Goal: Task Accomplishment & Management: Manage account settings

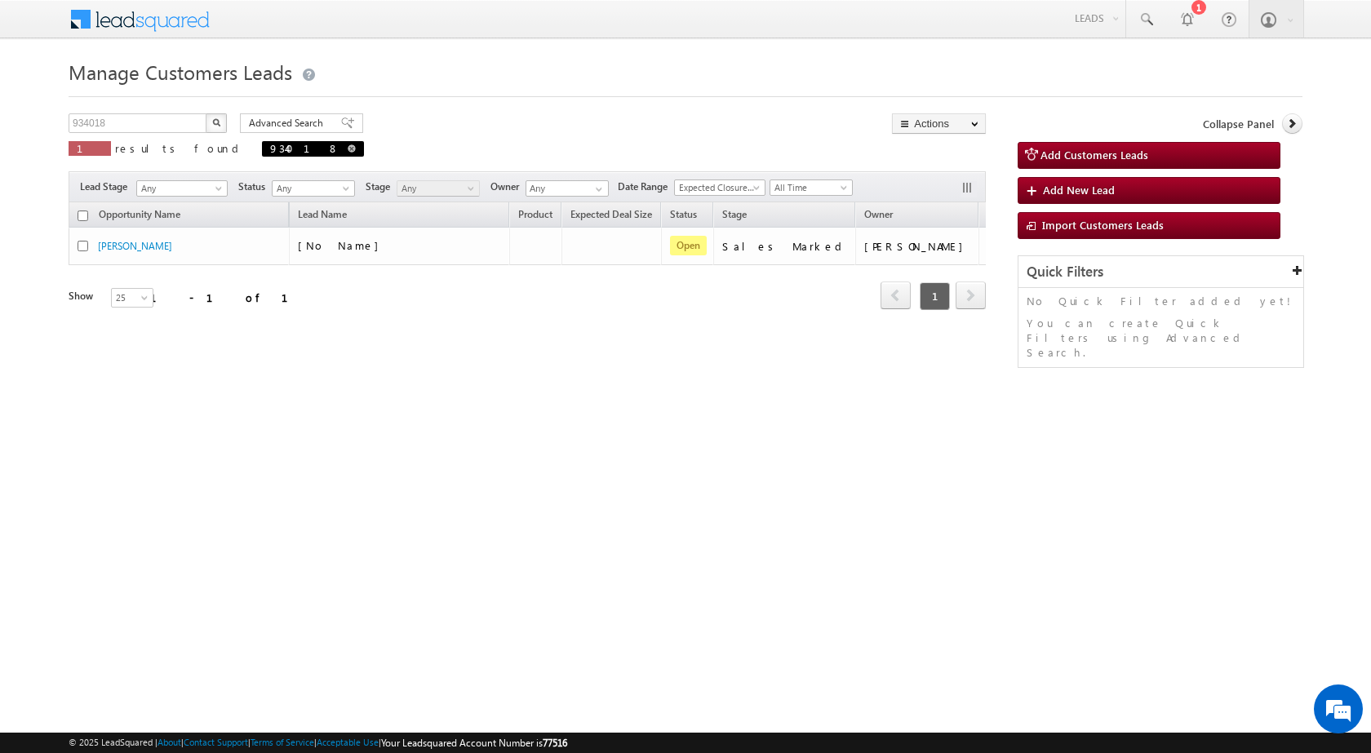
click at [348, 145] on span at bounding box center [352, 148] width 8 height 8
type input "Search Customers Leads"
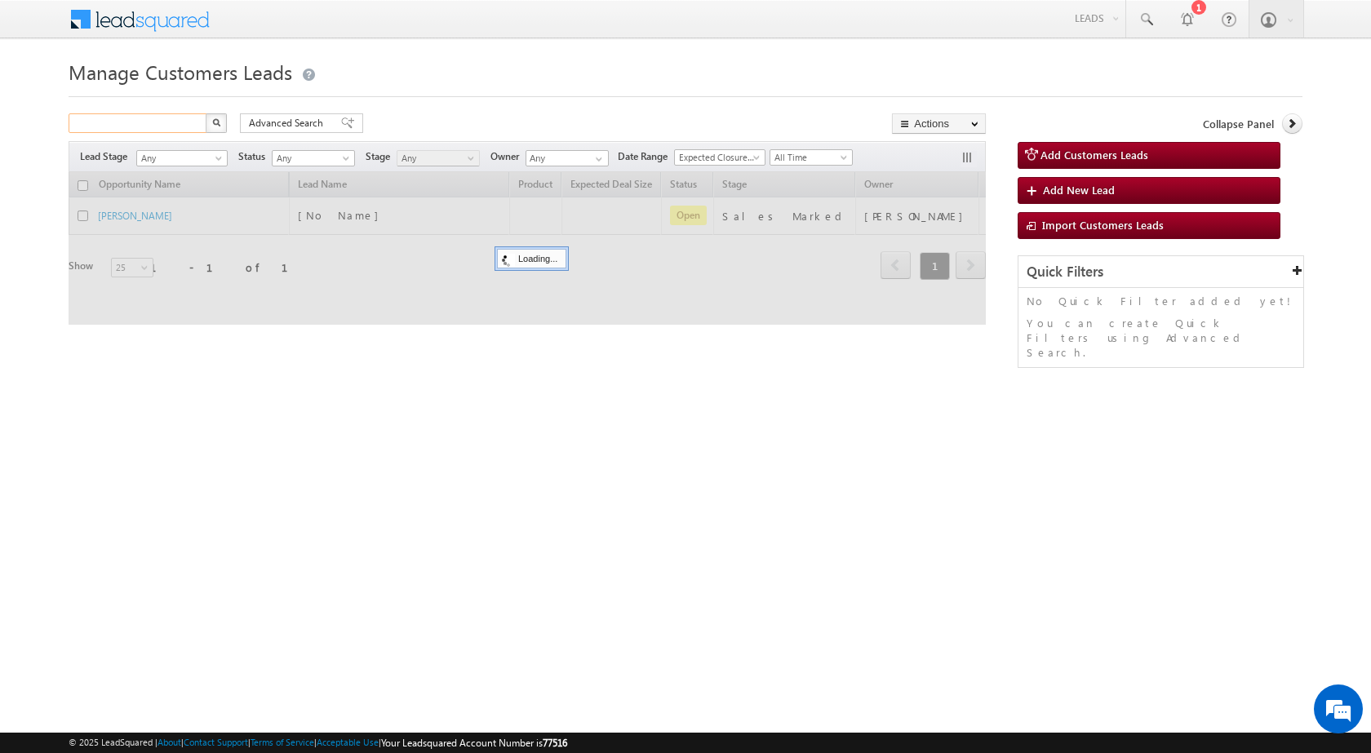
click at [167, 129] on input "text" at bounding box center [139, 123] width 140 height 20
paste input "933555"
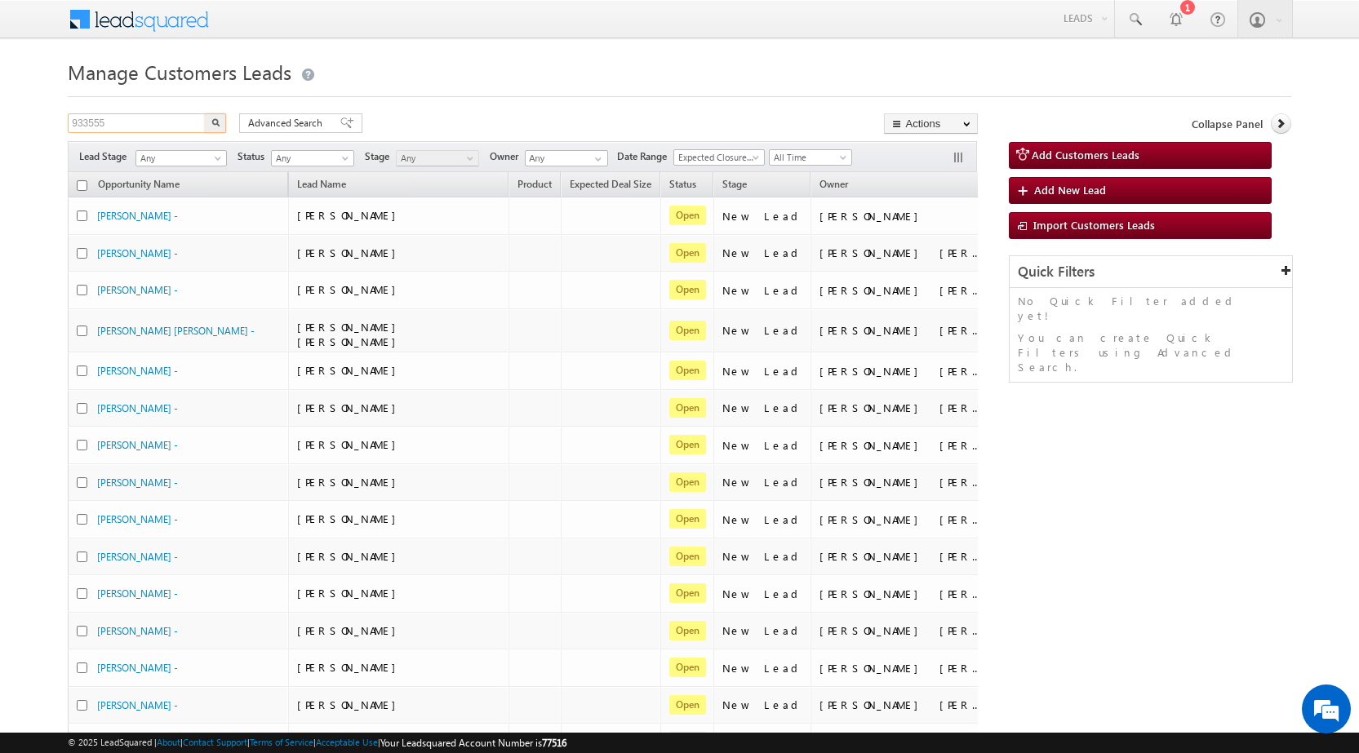
type input "933555"
click at [210, 119] on button "button" at bounding box center [215, 123] width 21 height 20
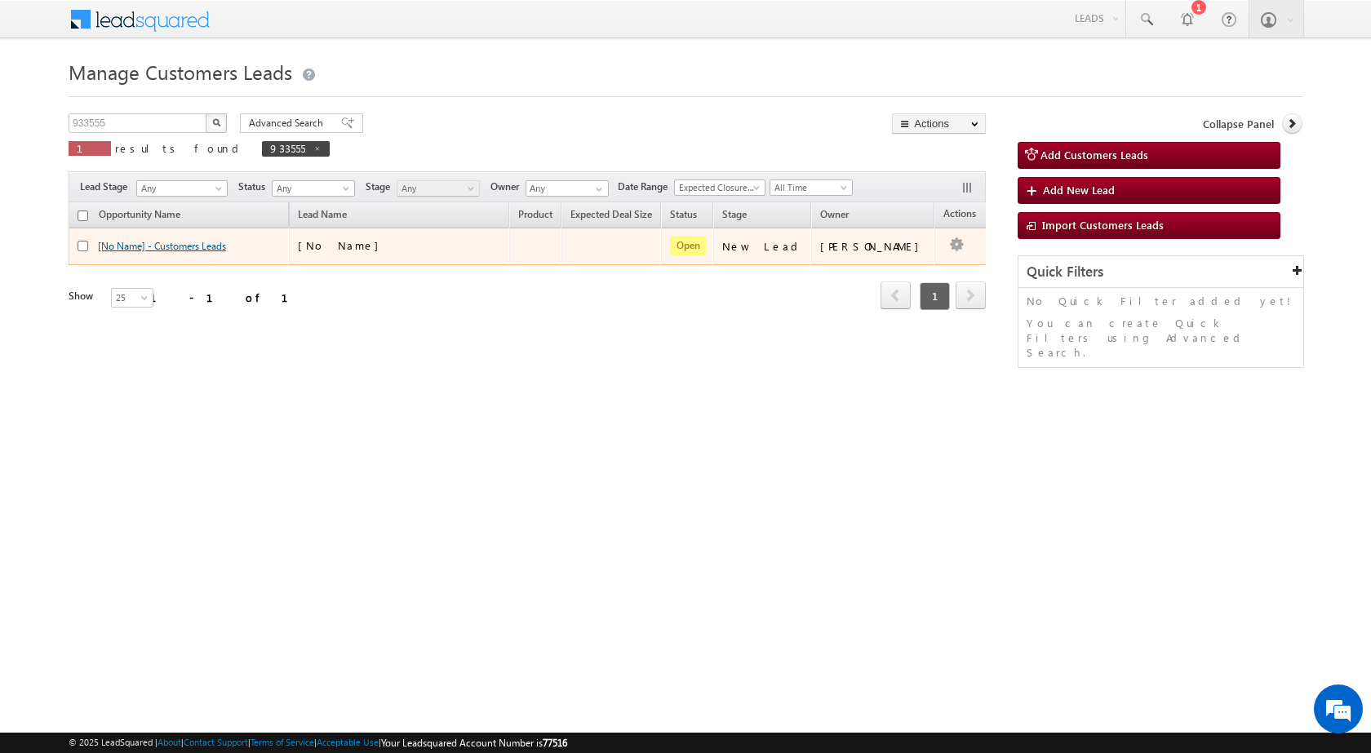
click at [122, 246] on link "[No Name] - Customers Leads" at bounding box center [162, 246] width 128 height 12
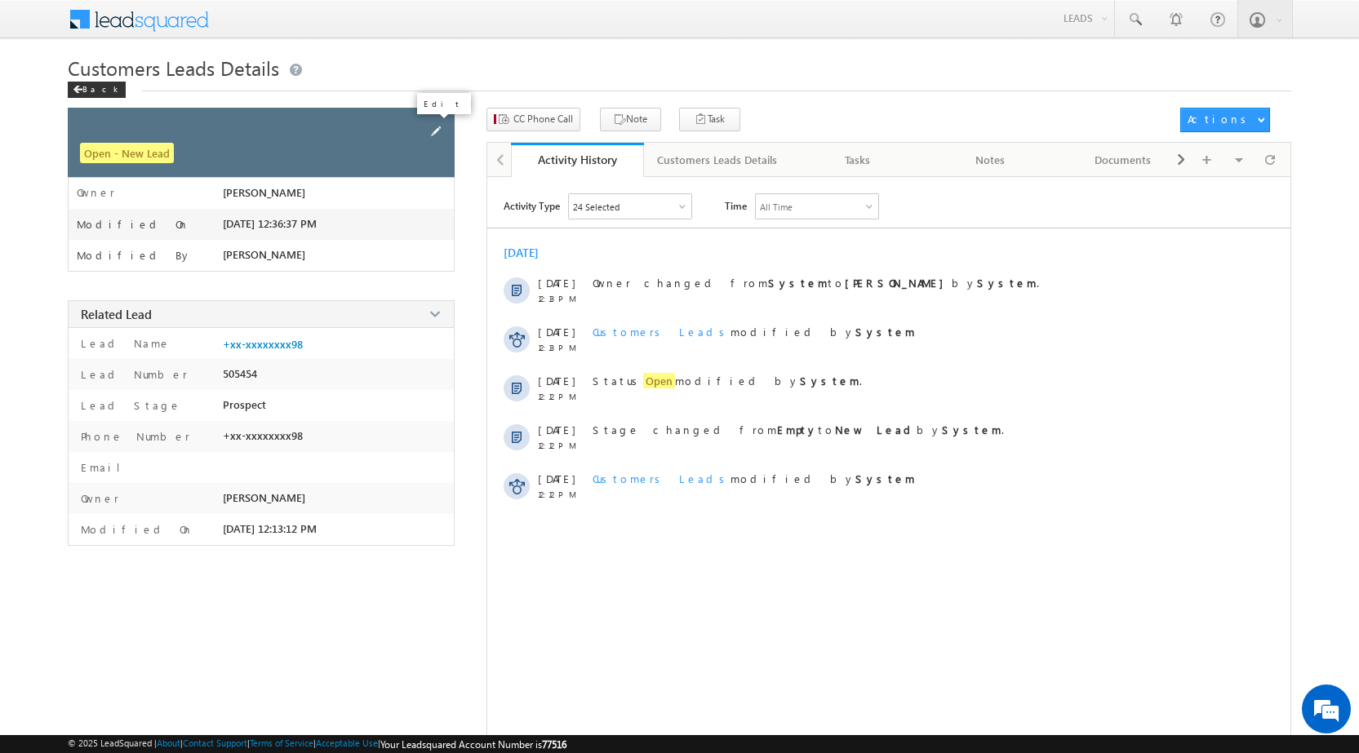
click at [437, 130] on span at bounding box center [436, 131] width 18 height 18
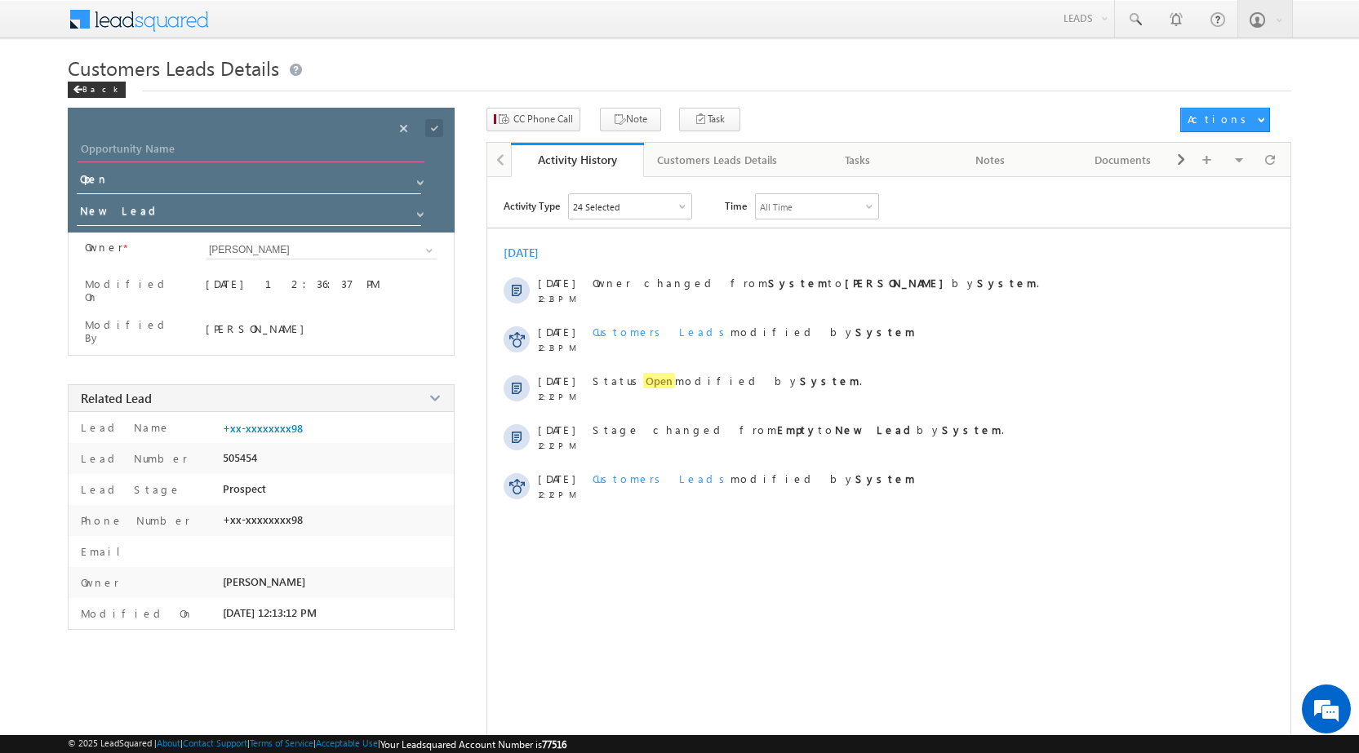
click at [341, 157] on input "Opportunity Name" at bounding box center [251, 151] width 347 height 23
paste input "[PERSON_NAME]"
type input "[PERSON_NAME]"
click at [421, 215] on span at bounding box center [420, 214] width 13 height 13
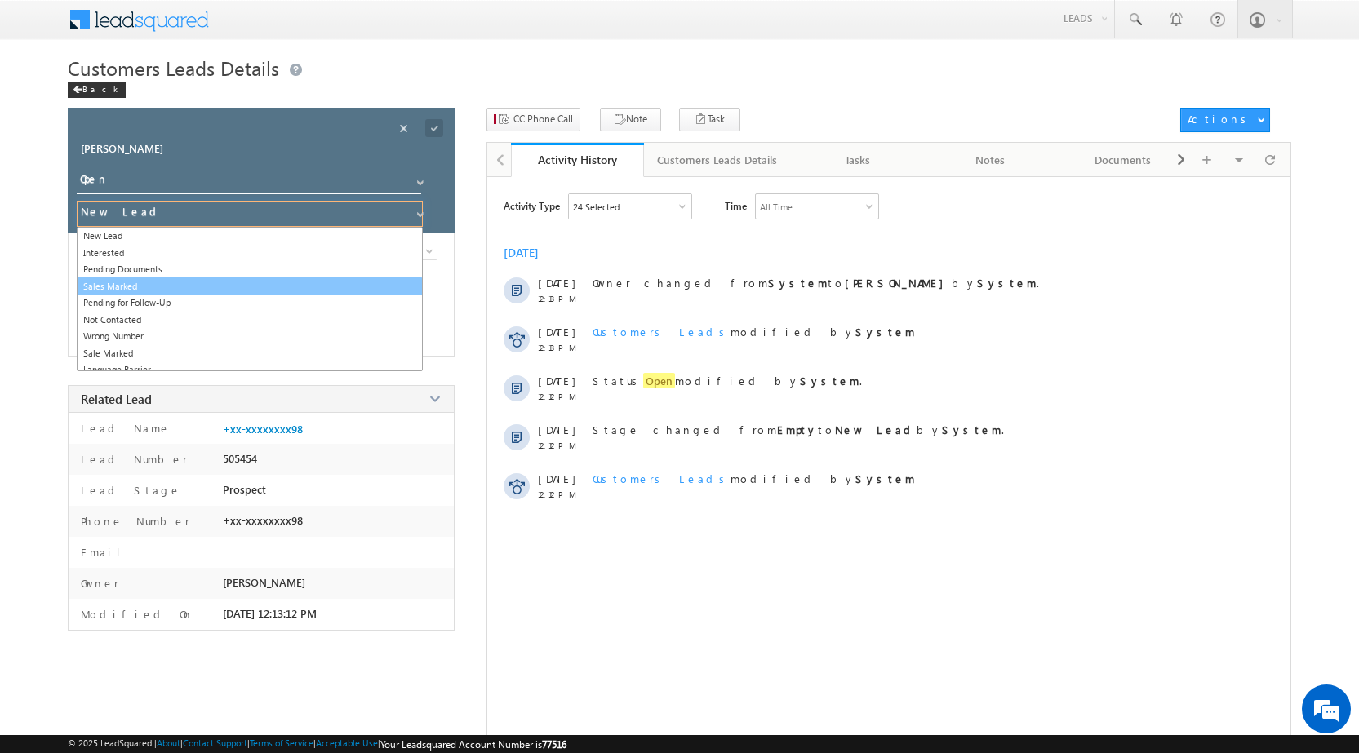
click at [236, 282] on link "Sales Marked" at bounding box center [250, 286] width 346 height 19
type input "Sales Marked"
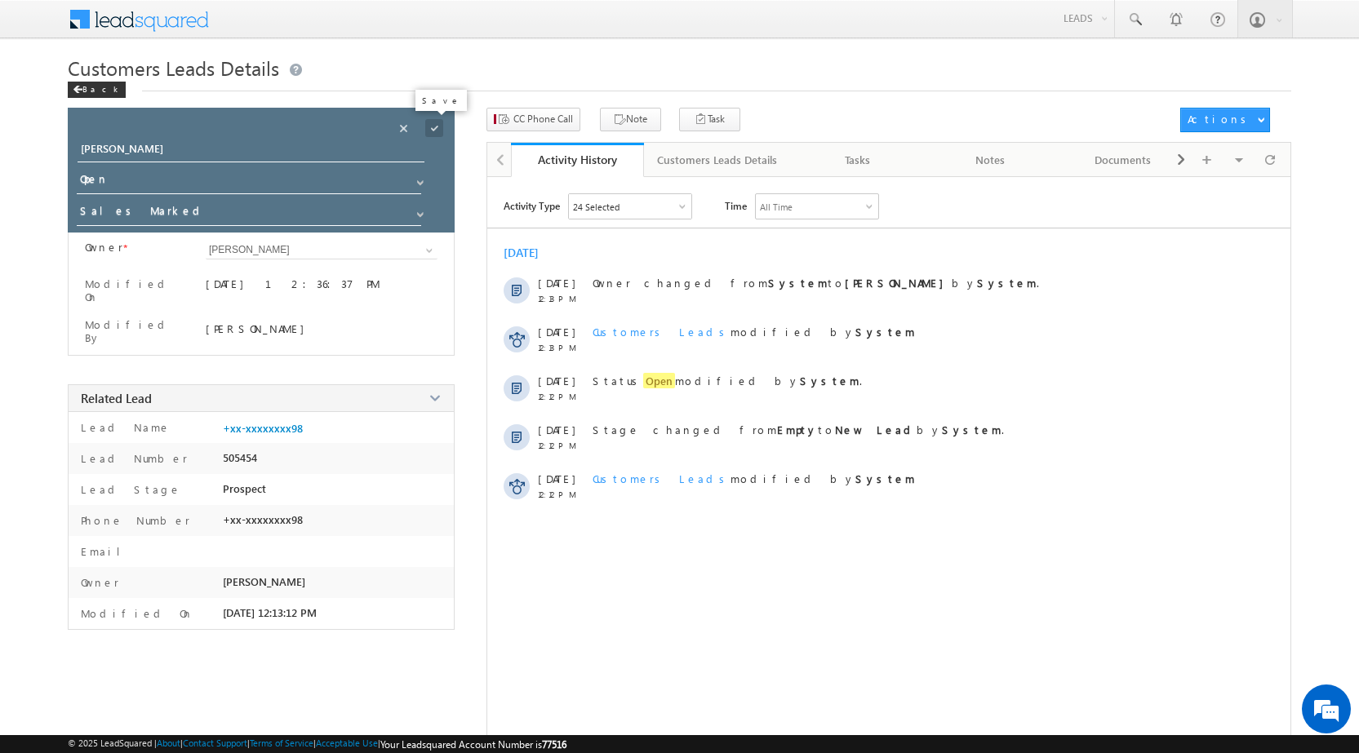
click at [433, 131] on span at bounding box center [434, 128] width 18 height 18
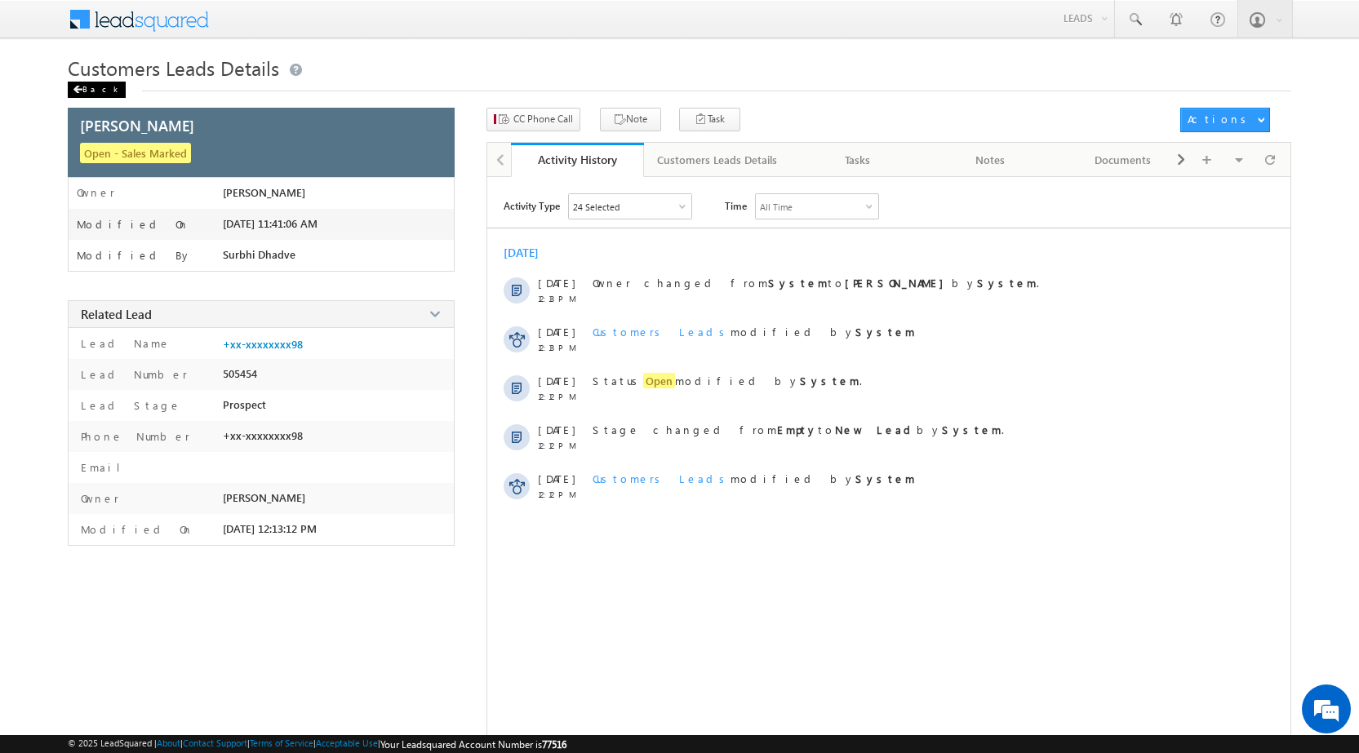
click at [102, 93] on div "Back" at bounding box center [97, 90] width 58 height 16
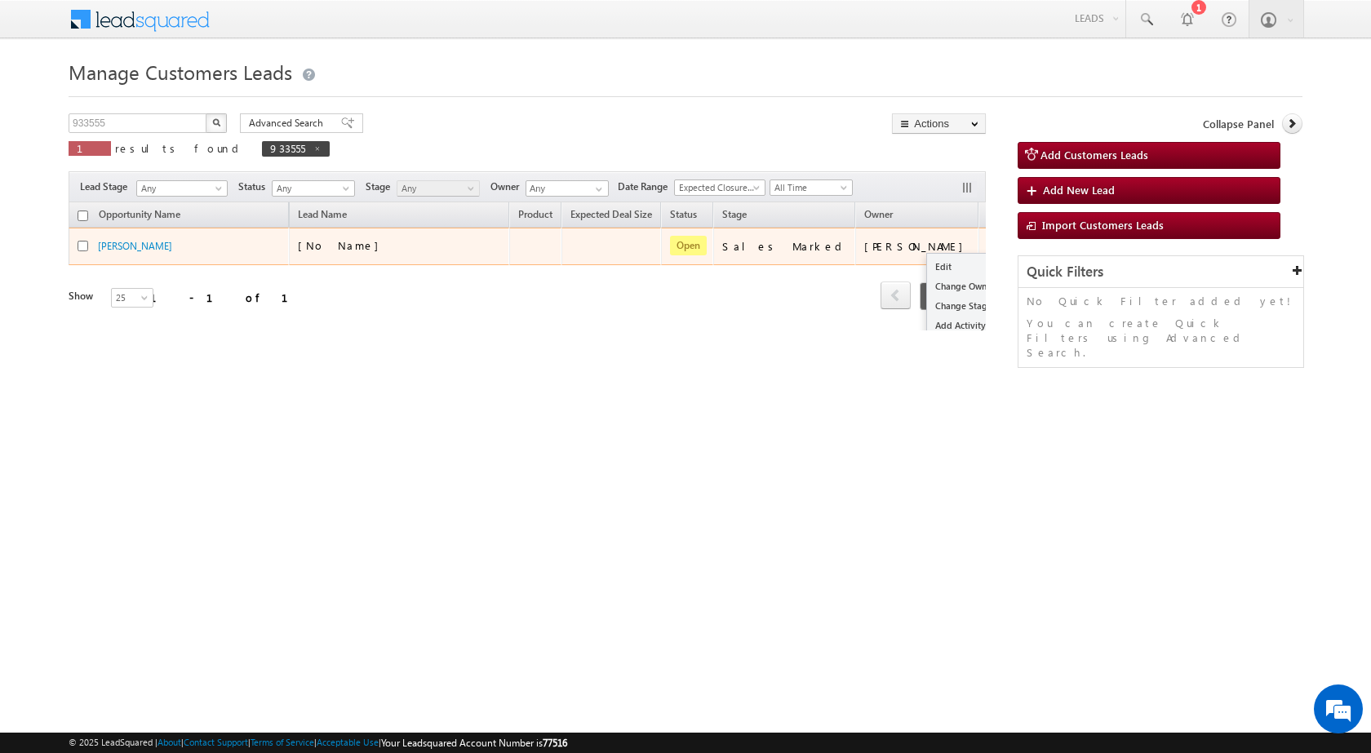
click at [992, 244] on button "button" at bounding box center [1000, 245] width 16 height 16
click at [927, 270] on link "Edit" at bounding box center [968, 267] width 82 height 20
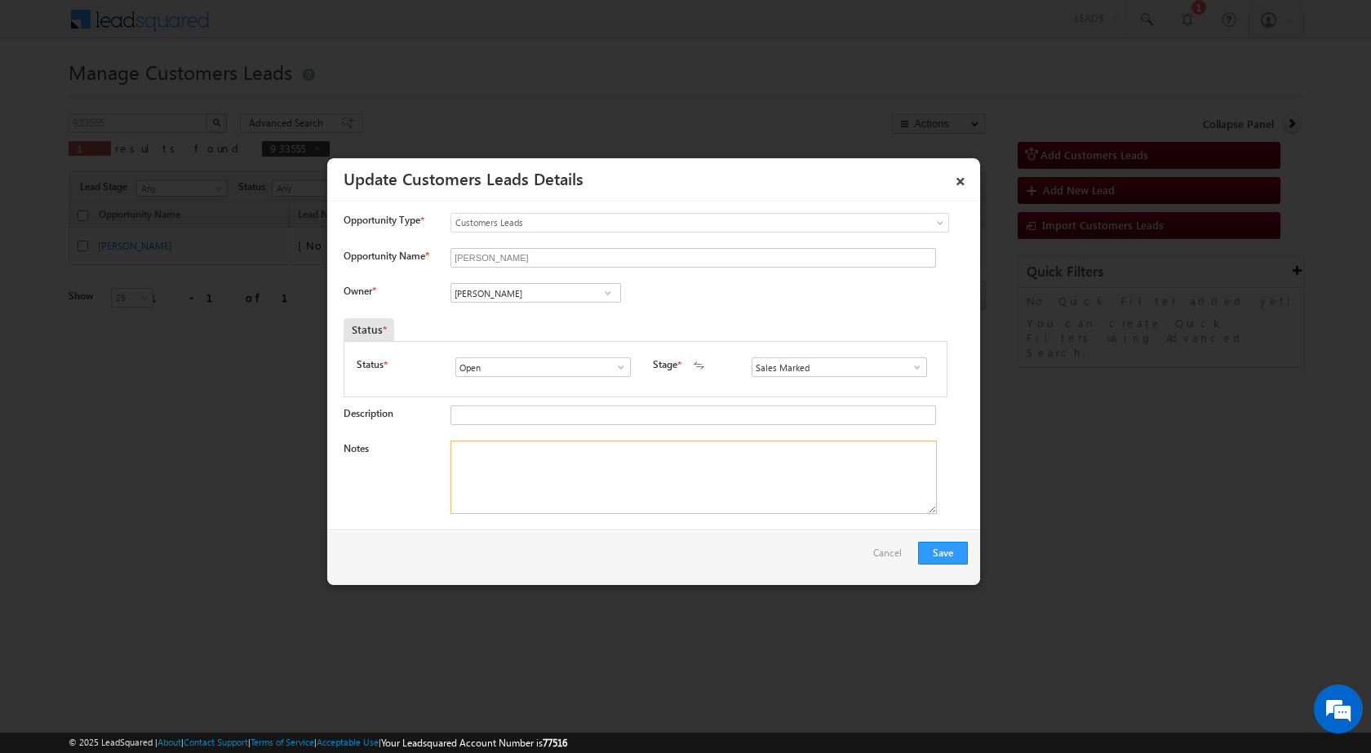
click at [608, 508] on textarea "Notes" at bounding box center [693, 477] width 486 height 73
paste textarea "Mobile number - [PHONE_NUMBER] / Name - [PERSON_NAME] / Construction / Lv - 10l…"
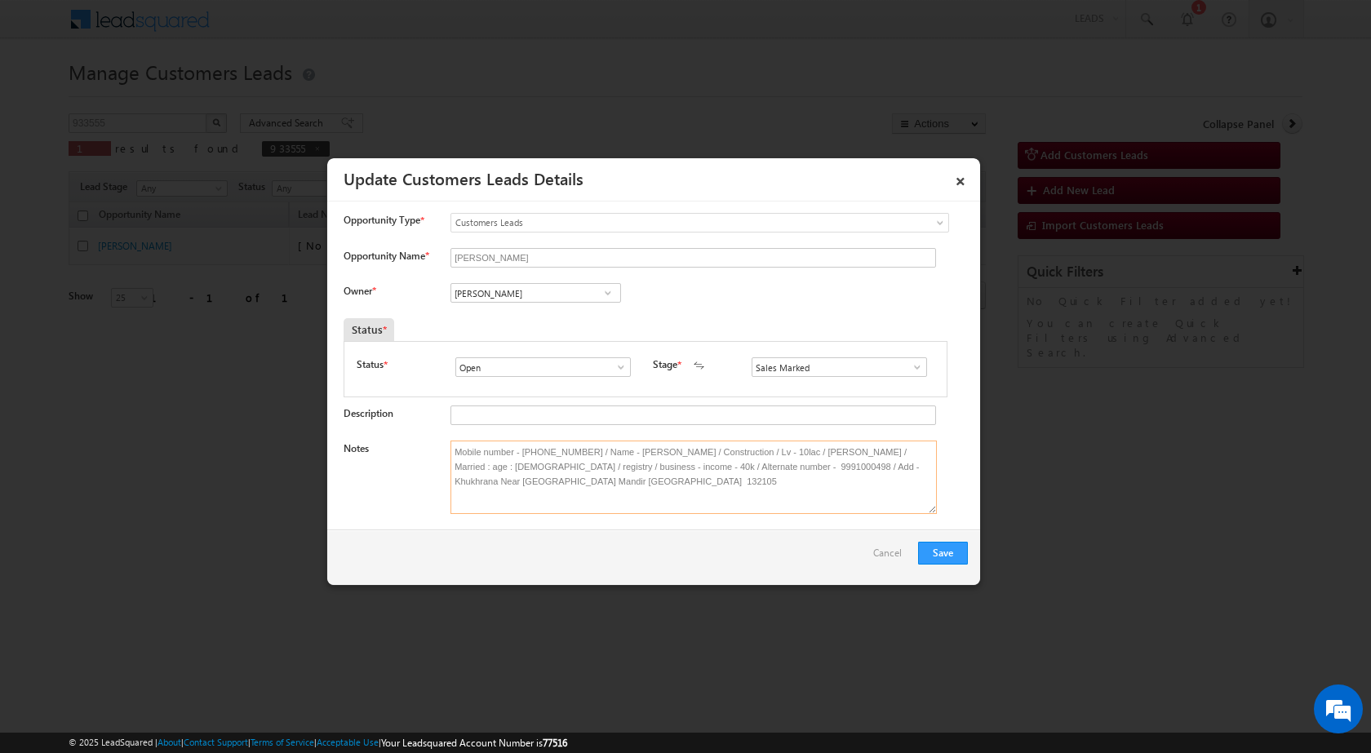
type textarea "Mobile number - [PHONE_NUMBER] / Name - [PERSON_NAME] / Construction / Lv - 10l…"
click at [607, 294] on span at bounding box center [608, 292] width 16 height 13
paste input "[PERSON_NAME][EMAIL_ADDRESS][DOMAIN_NAME]"
click at [503, 328] on span "[PERSON_NAME][EMAIL_ADDRESS][DOMAIN_NAME]" at bounding box center [530, 325] width 147 height 12
type input "[PERSON_NAME]"
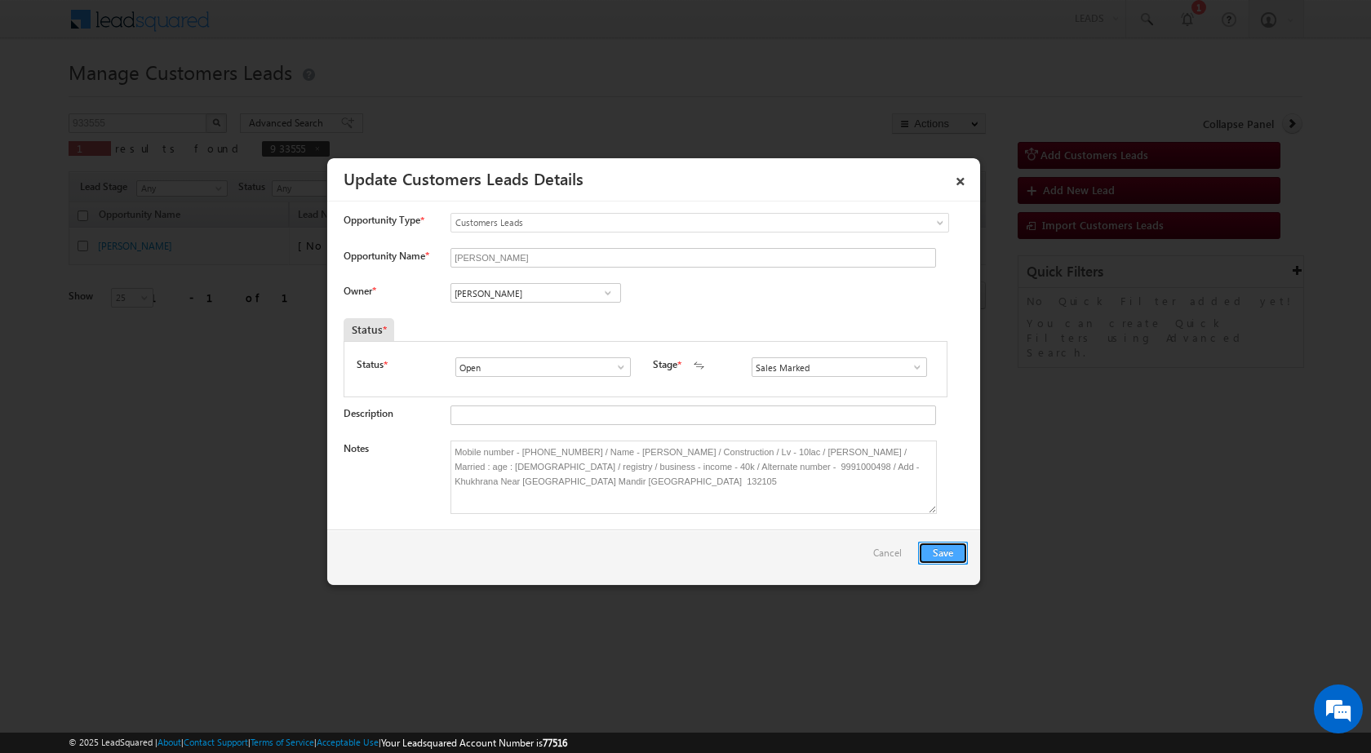
click at [930, 560] on button "Save" at bounding box center [943, 553] width 50 height 23
